Goal: Transaction & Acquisition: Purchase product/service

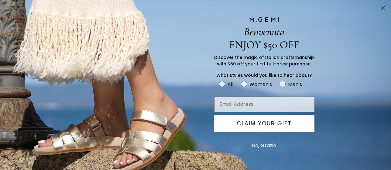
click at [381, 4] on circle "Close dialog" at bounding box center [383, 8] width 10 height 10
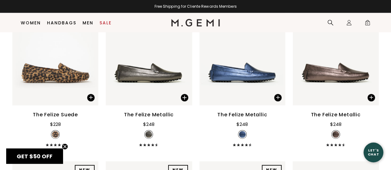
scroll to position [602, 0]
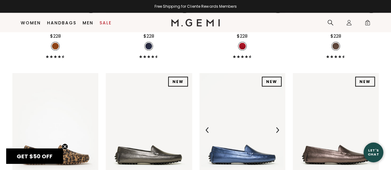
click at [240, 108] on img at bounding box center [242, 130] width 86 height 115
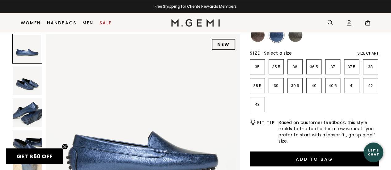
click at [30, 108] on img at bounding box center [27, 112] width 29 height 29
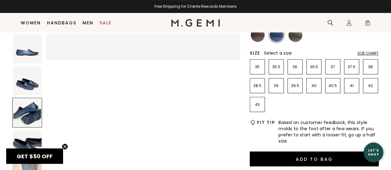
scroll to position [392, 0]
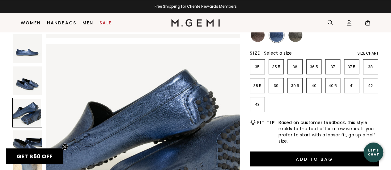
click at [32, 143] on img at bounding box center [27, 144] width 29 height 29
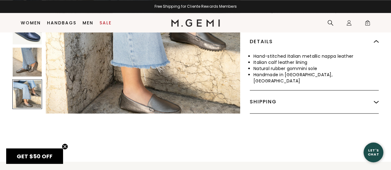
scroll to position [301, 0]
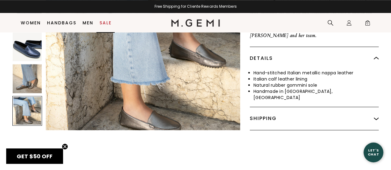
click at [105, 21] on link "Sale" at bounding box center [106, 22] width 12 height 5
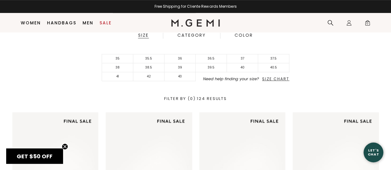
scroll to position [112, 0]
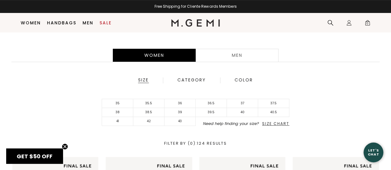
click at [183, 80] on div "Category" at bounding box center [191, 81] width 29 height 6
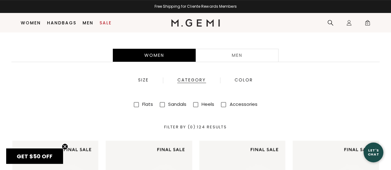
click at [136, 104] on span at bounding box center [136, 104] width 5 height 5
checkbox input "true"
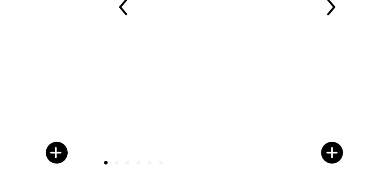
scroll to position [1300, 0]
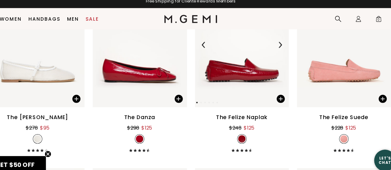
click at [224, 67] on img at bounding box center [242, 46] width 86 height 115
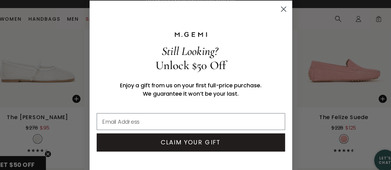
click at [278, 15] on icon "Close dialog" at bounding box center [280, 14] width 4 height 4
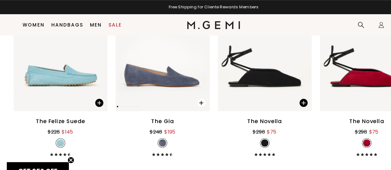
scroll to position [1472, 0]
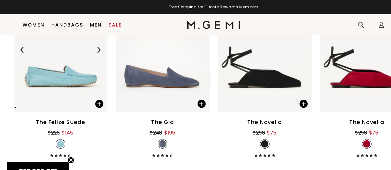
click at [43, 81] on img at bounding box center [55, 45] width 86 height 115
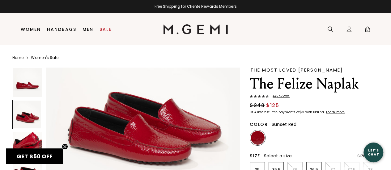
click at [41, 150] on div "GET $50 OFF Close teaser" at bounding box center [34, 156] width 57 height 15
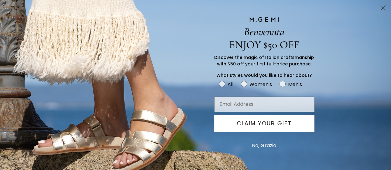
click at [101, 114] on div "CLAIM YOUR GIFT" at bounding box center [195, 123] width 241 height 23
click at [379, 7] on circle "Close dialog" at bounding box center [383, 8] width 10 height 10
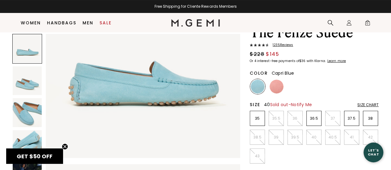
scroll to position [58, 0]
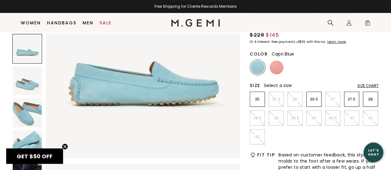
click at [36, 123] on img at bounding box center [27, 112] width 29 height 29
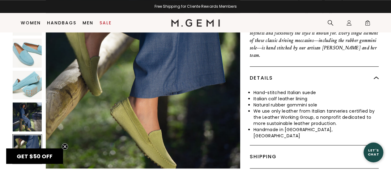
scroll to position [305, 0]
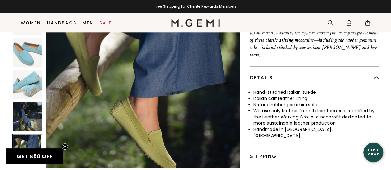
click at [42, 114] on div at bounding box center [126, 71] width 228 height 194
click at [29, 136] on div at bounding box center [27, 149] width 30 height 30
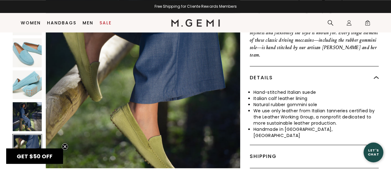
click at [22, 102] on img at bounding box center [27, 116] width 29 height 29
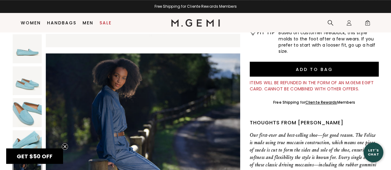
scroll to position [849, 0]
